Goal: Answer question/provide support: Share knowledge or assist other users

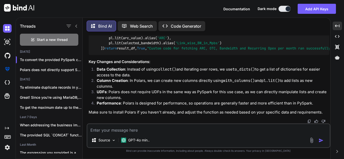
scroll to position [451, 0]
click at [64, 34] on div "Start a new thread" at bounding box center [49, 40] width 58 height 12
type textarea "x"
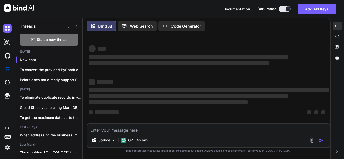
scroll to position [1, 0]
click at [152, 130] on textarea at bounding box center [208, 128] width 242 height 9
type textarea "C"
type textarea "x"
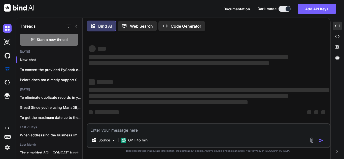
type textarea "A"
type textarea "x"
type textarea "Ad"
type textarea "x"
type textarea "Add"
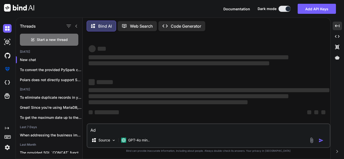
type textarea "x"
type textarea "Add"
type textarea "x"
type textarea "Add c"
type textarea "x"
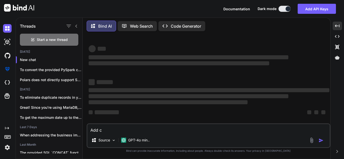
type textarea "Add cs"
type textarea "x"
type textarea "Add csa"
type textarea "x"
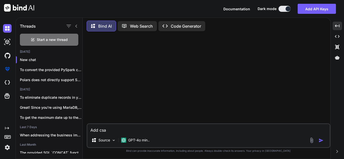
type textarea "Add cs"
type textarea "x"
type textarea "Add c"
type textarea "x"
type textarea "Add ca"
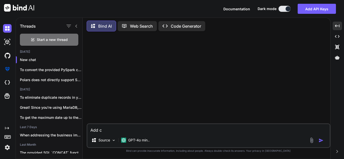
type textarea "x"
type textarea "Add cas"
type textarea "x"
type textarea "Add cast"
type textarea "x"
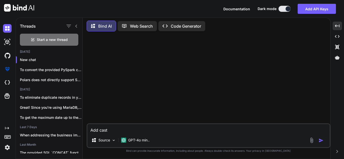
type textarea "Add cast"
type textarea "x"
type textarea "Add cast f"
type textarea "x"
type textarea "Add cast fu"
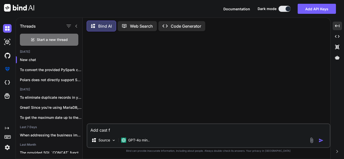
type textarea "x"
type textarea "Add cast fun"
type textarea "x"
type textarea "Add cast func"
type textarea "x"
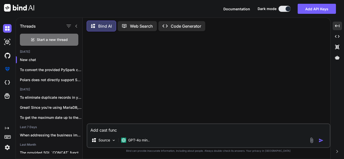
type textarea "Add cast funct"
type textarea "x"
type textarea "Add cast functi"
type textarea "x"
type textarea "Add cast functio"
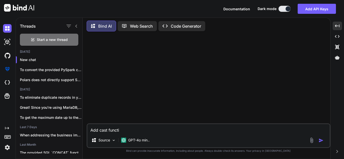
type textarea "x"
type textarea "Add cast function"
type textarea "x"
type textarea "Add cast function"
type textarea "x"
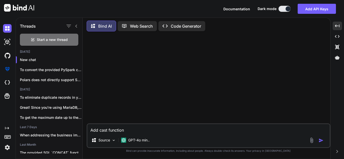
type textarea "Add cast function a"
type textarea "x"
type textarea "Add cast function as"
type textarea "x"
type textarea "Add cast function asl"
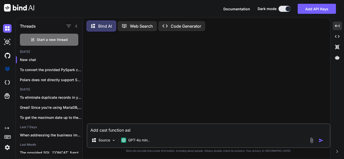
type textarea "x"
type textarea "Add cast function aslo"
type textarea "x"
type textarea "Add cast function aslo"
type textarea "x"
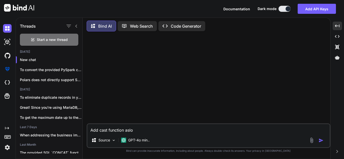
type textarea "Add cast function aslo"
type textarea "x"
type textarea "Add cast function asl"
type textarea "x"
type textarea "Add cast function as"
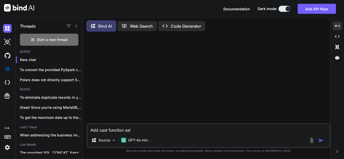
type textarea "x"
type textarea "Add cast function a"
type textarea "x"
type textarea "Add cast function al"
type textarea "x"
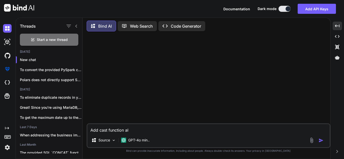
type textarea "Add cast function als"
type textarea "x"
type textarea "Add cast function also"
type textarea "x"
type textarea "Add cast function also"
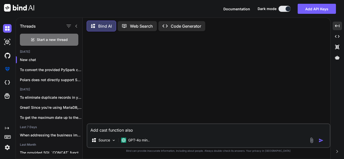
type textarea "x"
type textarea "Add cast function also i"
type textarea "x"
type textarea "Add cast function also in"
type textarea "x"
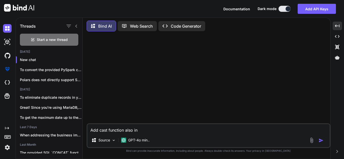
type textarea "Add cast function also in"
type textarea "x"
type textarea "Add cast function also in t"
type textarea "x"
type textarea "Add cast function also in th"
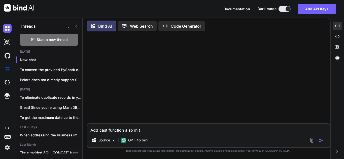
type textarea "x"
type textarea "Add cast function also in thi"
type textarea "x"
type textarea "Add cast function also in this"
type textarea "x"
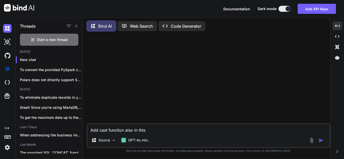
type textarea "Add cast function also in this"
type textarea "x"
type textarea "Add cast function also in this q"
type textarea "x"
type textarea "Add cast function also in this qu"
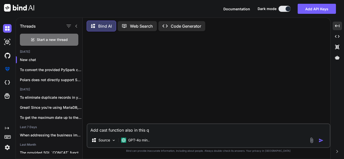
type textarea "x"
type textarea "Add cast function also in this que"
type textarea "x"
type textarea "Add cast function also in this quer"
type textarea "x"
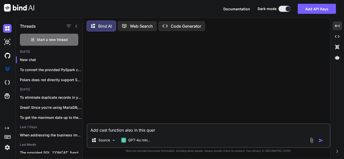
type textarea "Add cast function also in this query"
type textarea "x"
type textarea "Add cast function also in this query:"
type textarea "x"
type textarea "Add cast function also in this query:"
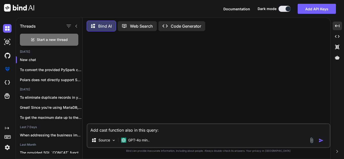
type textarea "x"
paste textarea "COALESCE(NULLIF(fo.Chargeable_distance_Link_wise, ''), 0) AS Chargeable_distanc…"
type textarea "Add cast function also in this query: COALESCE(NULLIF(fo.Chargeable_distance_Li…"
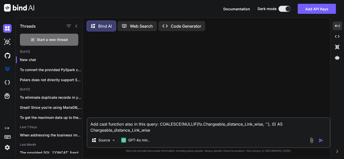
type textarea "x"
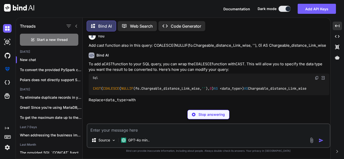
scroll to position [10, 0]
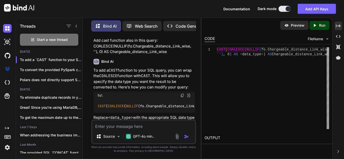
click at [342, 25] on div "Threads Start a new thread [DATE] To add a `CAST` function to your SQL que... T…" at bounding box center [180, 89] width 328 height 142
click at [341, 25] on div "Created with Pixso." at bounding box center [338, 26] width 7 height 9
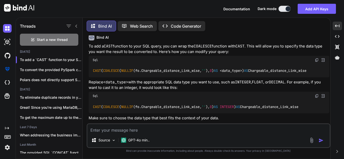
scroll to position [28, 0]
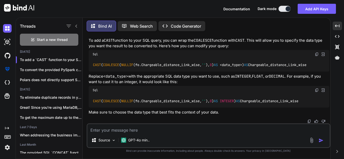
drag, startPoint x: 313, startPoint y: 102, endPoint x: 92, endPoint y: 99, distance: 221.3
click at [92, 99] on div "CAST ( COALESCE ( NULLIF (fo.Chargeable_distance_Link_wise, '' ), 0 ) AS INTEGE…" at bounding box center [209, 101] width 241 height 13
copy code "CAST ( COALESCE ( NULLIF (fo.Chargeable_distance_Link_wise, '' ), 0 ) AS INTEGE…"
click at [68, 38] on div "Start a new thread" at bounding box center [49, 40] width 58 height 12
type textarea "x"
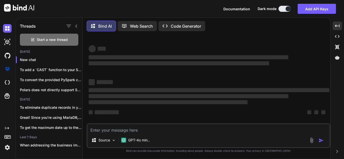
scroll to position [1, 0]
click at [142, 127] on textarea at bounding box center [208, 128] width 242 height 9
paste textarea "Select *,REPLACE(FirstAggregateJson, '\'', '\"') AS Replace1 from frame [DATE] …"
type textarea "Select *,REPLACE(FirstAggregateJson, '\'', '\"') AS Replace1 from frame [DATE] …"
type textarea "x"
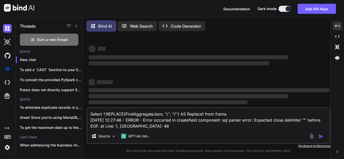
type textarea "Select *,REPLACE(FirstAggregateJson, '\'', '\"') AS Replace1 from frame [DATE] …"
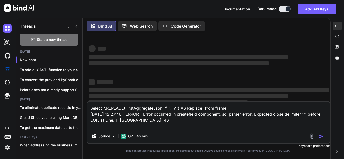
type textarea "x"
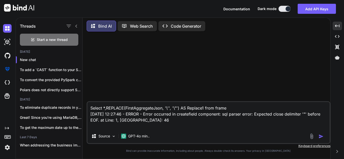
scroll to position [0, 0]
type textarea "Select *,REPLACE(FirstAggregateJson, '\'', '\"') AS Replace1 from frame [DATE] …"
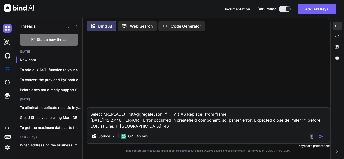
type textarea "x"
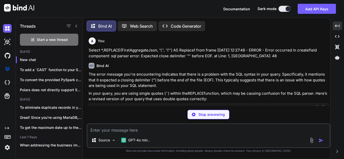
type textarea "x"
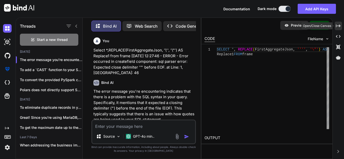
click at [338, 24] on icon "Created with Pixso." at bounding box center [338, 26] width 5 height 5
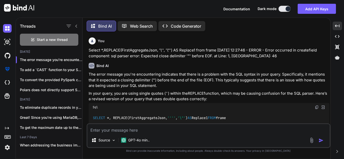
click at [163, 130] on textarea at bounding box center [208, 128] width 242 height 9
paste textarea "Select *,CONCAT( '{' '"productCode": "', product_code, '"', ',"rawData":[]', ',…"
type textarea "Select *,CONCAT( '{' '"productCode": "', product_code, '"', ',"rawData":[]', ',…"
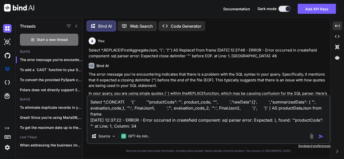
type textarea "x"
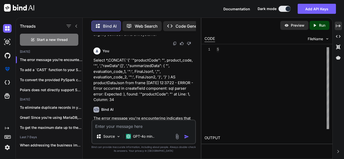
scroll to position [396, 0]
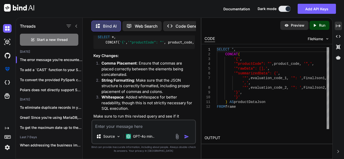
drag, startPoint x: 106, startPoint y: 55, endPoint x: 107, endPoint y: 100, distance: 45.1
click at [107, 45] on code "SELECT * , CONCAT( '{' , '"productCode": "' , product_code, '",' , '"rawData": …" at bounding box center [310, 39] width 427 height 10
copy code "CONCAT( '{' , '"productCode": "' , product_code, '",' , '"rawData": [],' , '"su…"
click at [339, 23] on div "Created with Pixso." at bounding box center [338, 26] width 7 height 9
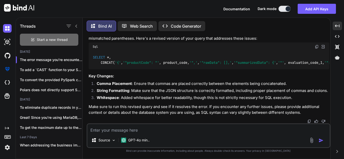
click at [47, 37] on span "Start a new thread" at bounding box center [52, 39] width 31 height 5
type textarea "x"
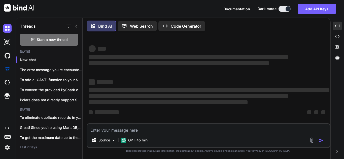
click at [145, 127] on textarea at bounding box center [208, 128] width 242 height 9
type textarea "c"
type textarea "x"
type textarea "co"
type textarea "x"
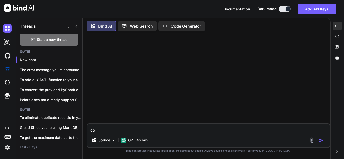
scroll to position [0, 0]
type textarea "cor"
type textarea "x"
type textarea "corr"
type textarea "x"
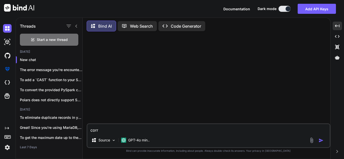
type textarea "corre"
type textarea "x"
type textarea "correc"
type textarea "x"
type textarea "correct"
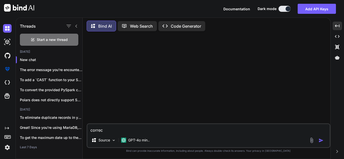
type textarea "x"
type textarea "correct"
type textarea "x"
type textarea "correct t"
type textarea "x"
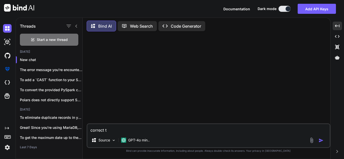
type textarea "correct th"
type textarea "x"
type textarea "correct thi"
type textarea "x"
type textarea "correct this"
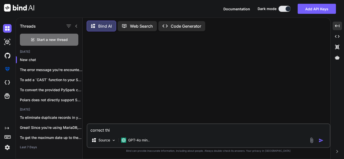
type textarea "x"
type textarea "correct this"
type textarea "x"
type textarea "correct this q"
type textarea "x"
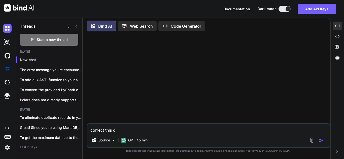
type textarea "correct this qu"
type textarea "x"
type textarea "correct this que"
type textarea "x"
type textarea "correct this quer"
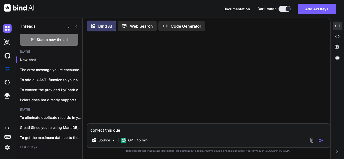
type textarea "x"
type textarea "correct this query"
type textarea "x"
type textarea "correct this query:"
type textarea "x"
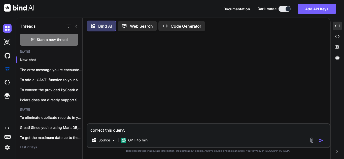
type textarea "correct this query:"
type textarea "x"
paste textarea "CONCAT( '{', '"productCode": "', product_code, '",', '"rawData": [],', '"summar…"
type textarea "correct this query: CONCAT( '{', '"productCode": "', product_code, '",', '"rawD…"
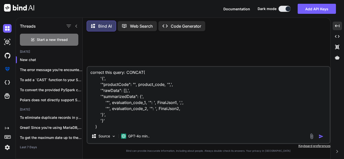
type textarea "x"
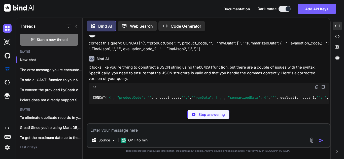
scroll to position [5, 0]
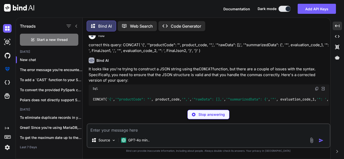
type textarea "x"
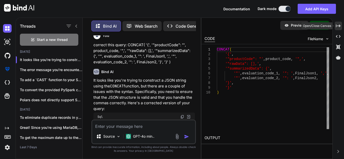
click at [336, 27] on icon "Created with Pixso." at bounding box center [338, 26] width 5 height 5
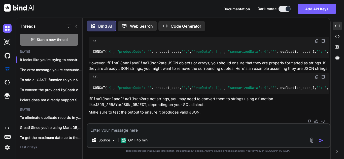
scroll to position [120, 0]
drag, startPoint x: 101, startPoint y: 113, endPoint x: 88, endPoint y: 67, distance: 47.2
click at [88, 67] on div "You correct this query: CONCAT( '{', '"productCode": "', product_code, '",', '"…" at bounding box center [209, 79] width 243 height 88
copy code "CONCAT( '{' , '"productCode": "' , product_code, '",' , '"rawData": [],' , '"su…"
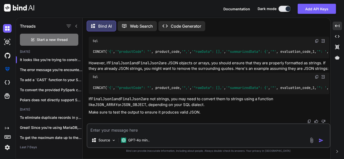
copy code "CONCAT( '{' , '"productCode": "' , product_code, '",' , '"rawData": [],' , '"su…"
